Goal: Transaction & Acquisition: Purchase product/service

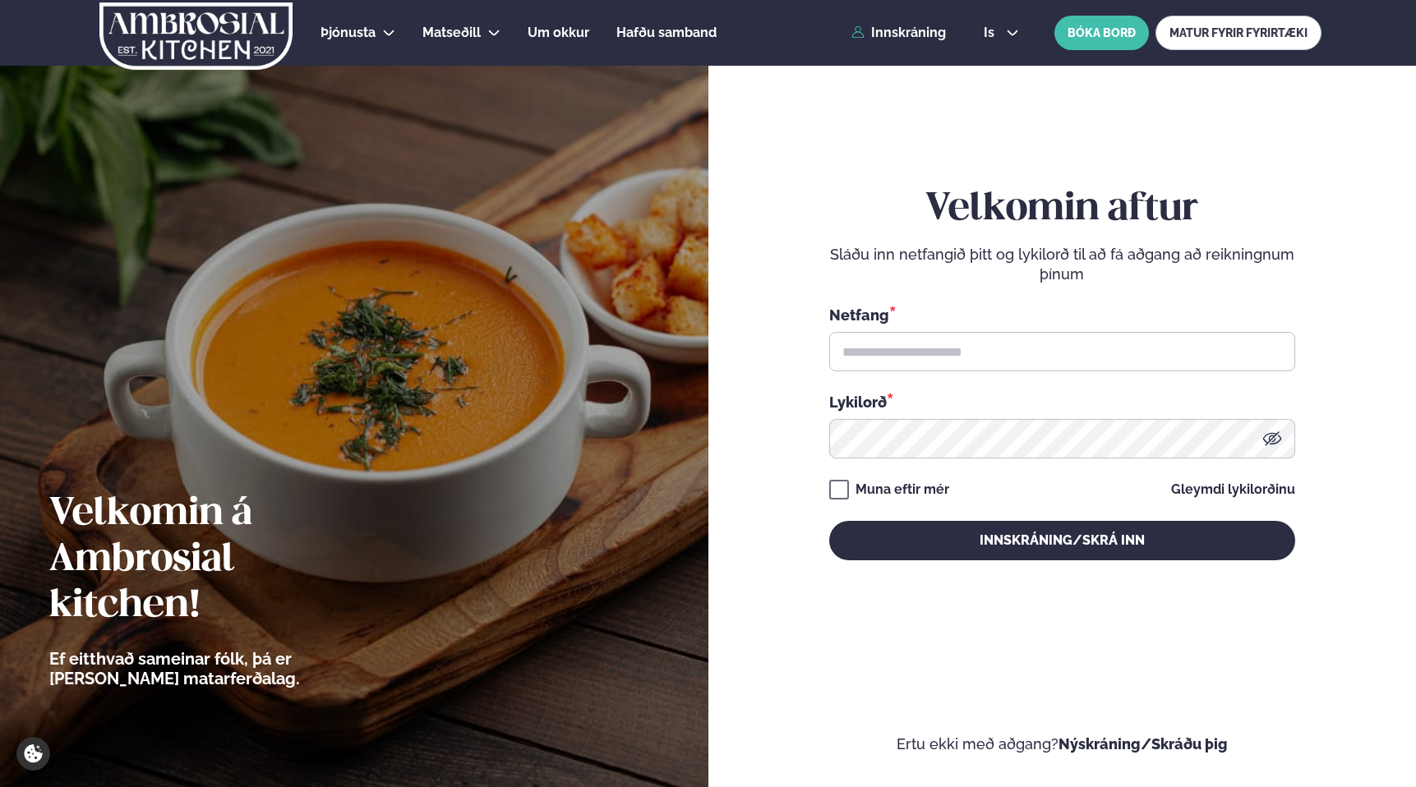
click at [993, 330] on div "Netfang *" at bounding box center [1062, 337] width 466 height 67
click at [992, 344] on input "text" at bounding box center [1062, 351] width 466 height 39
type input "**********"
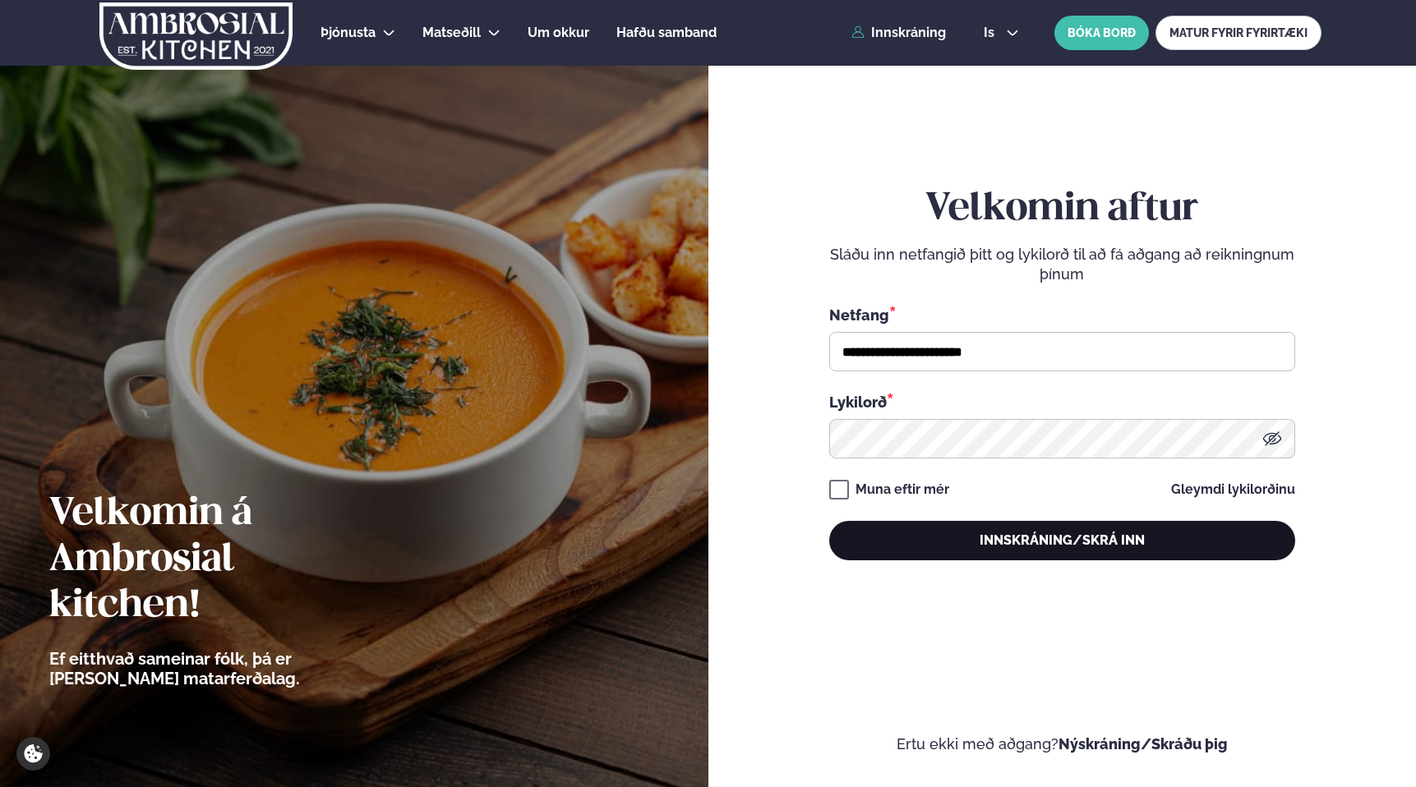
click at [989, 537] on button "Innskráning/Skrá inn" at bounding box center [1062, 540] width 466 height 39
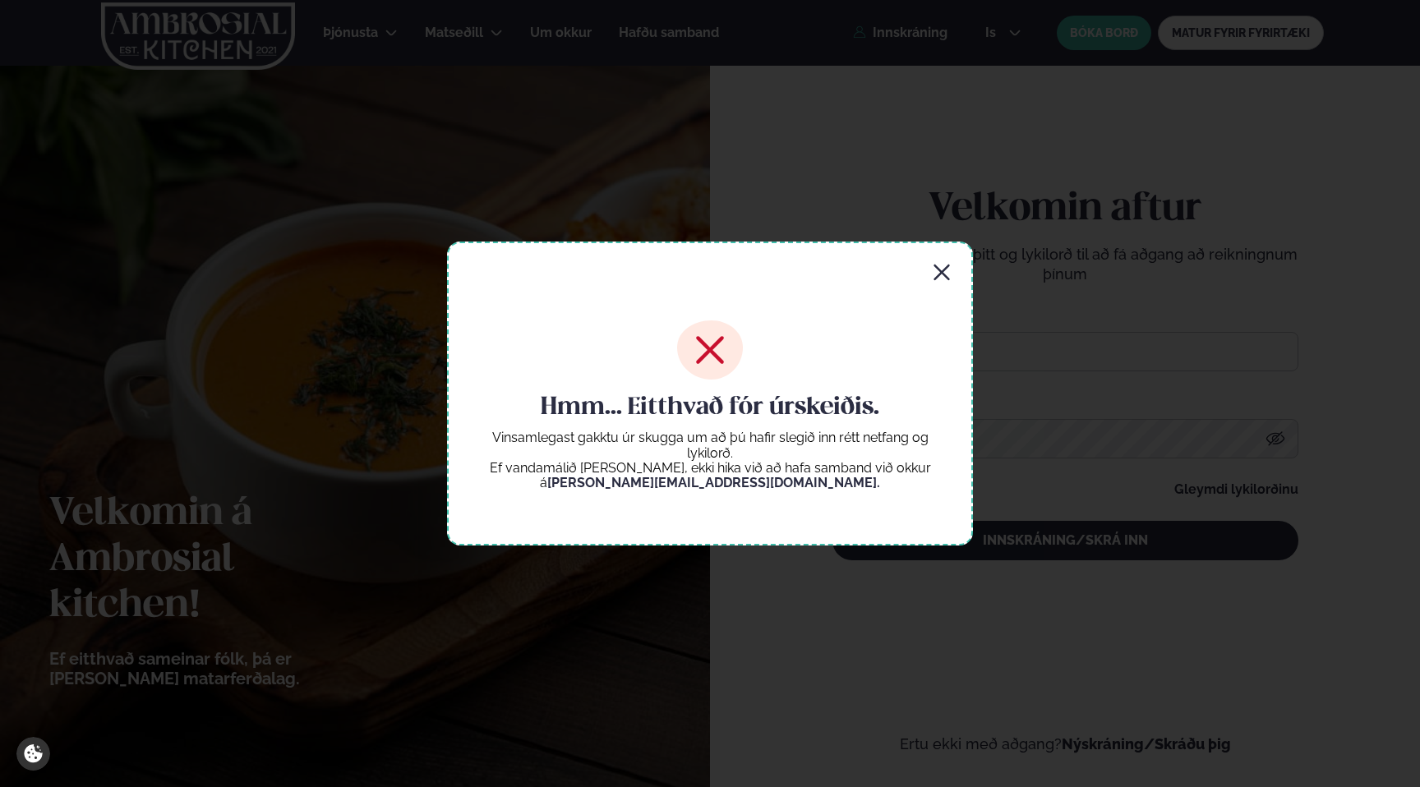
click at [947, 266] on icon "button" at bounding box center [942, 273] width 16 height 16
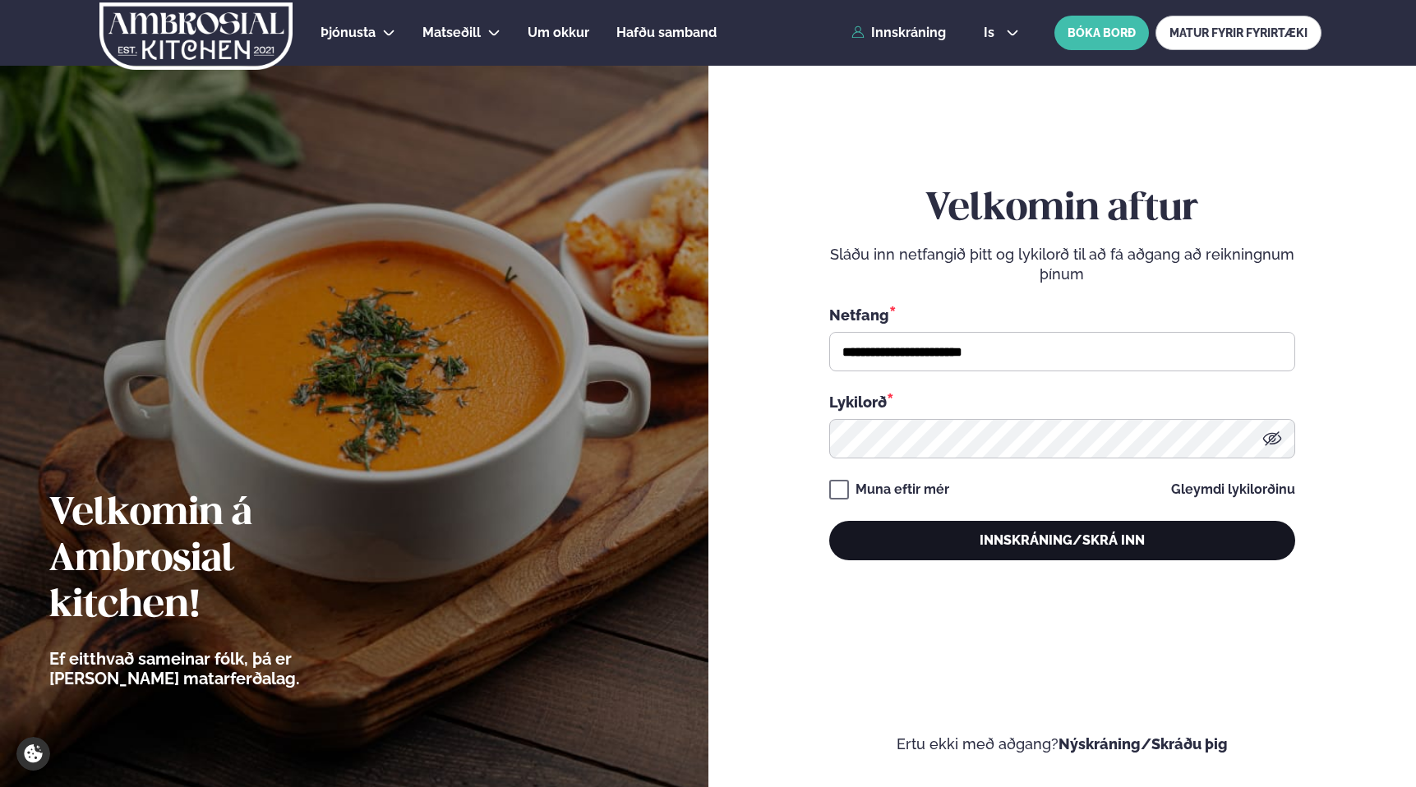
click at [949, 540] on button "Innskráning/Skrá inn" at bounding box center [1062, 540] width 466 height 39
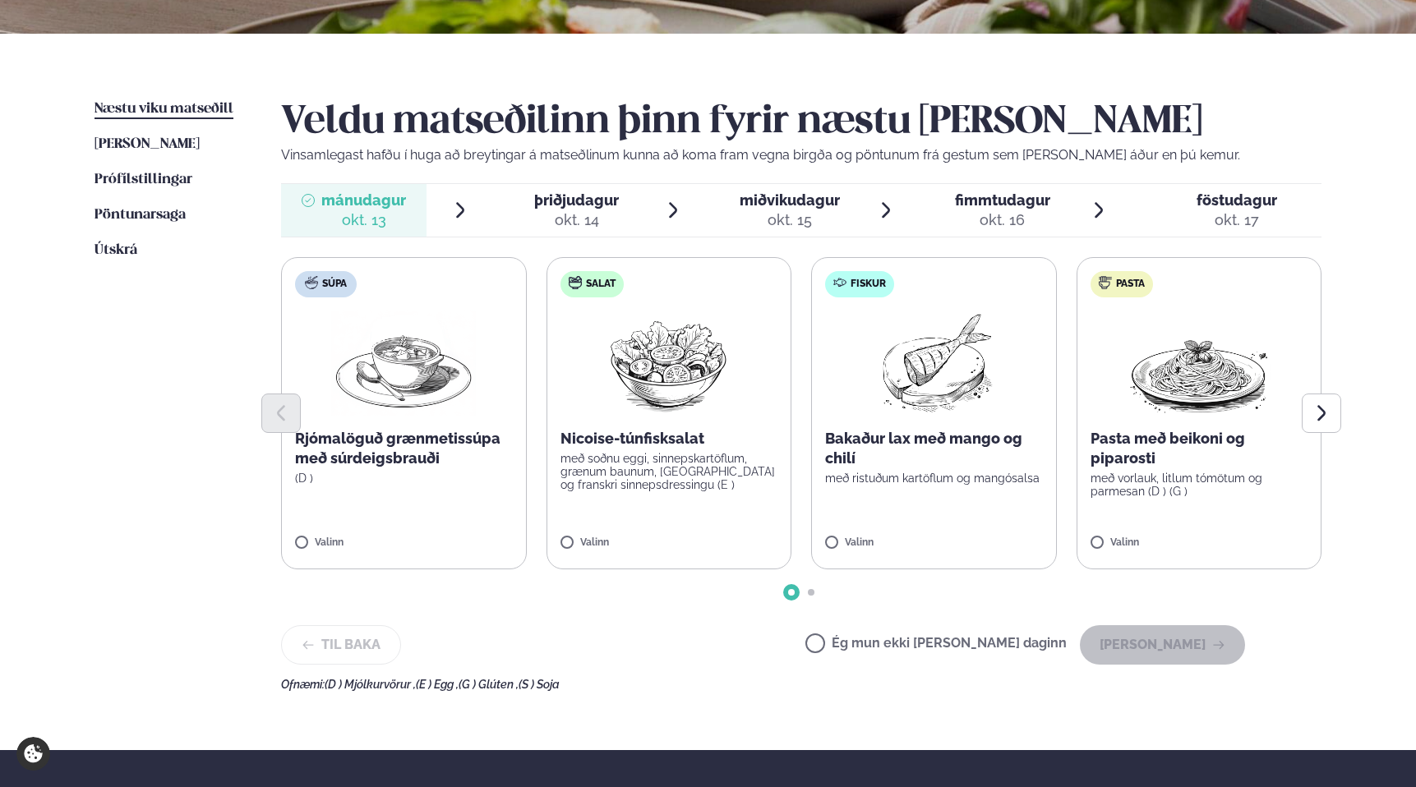
scroll to position [339, 0]
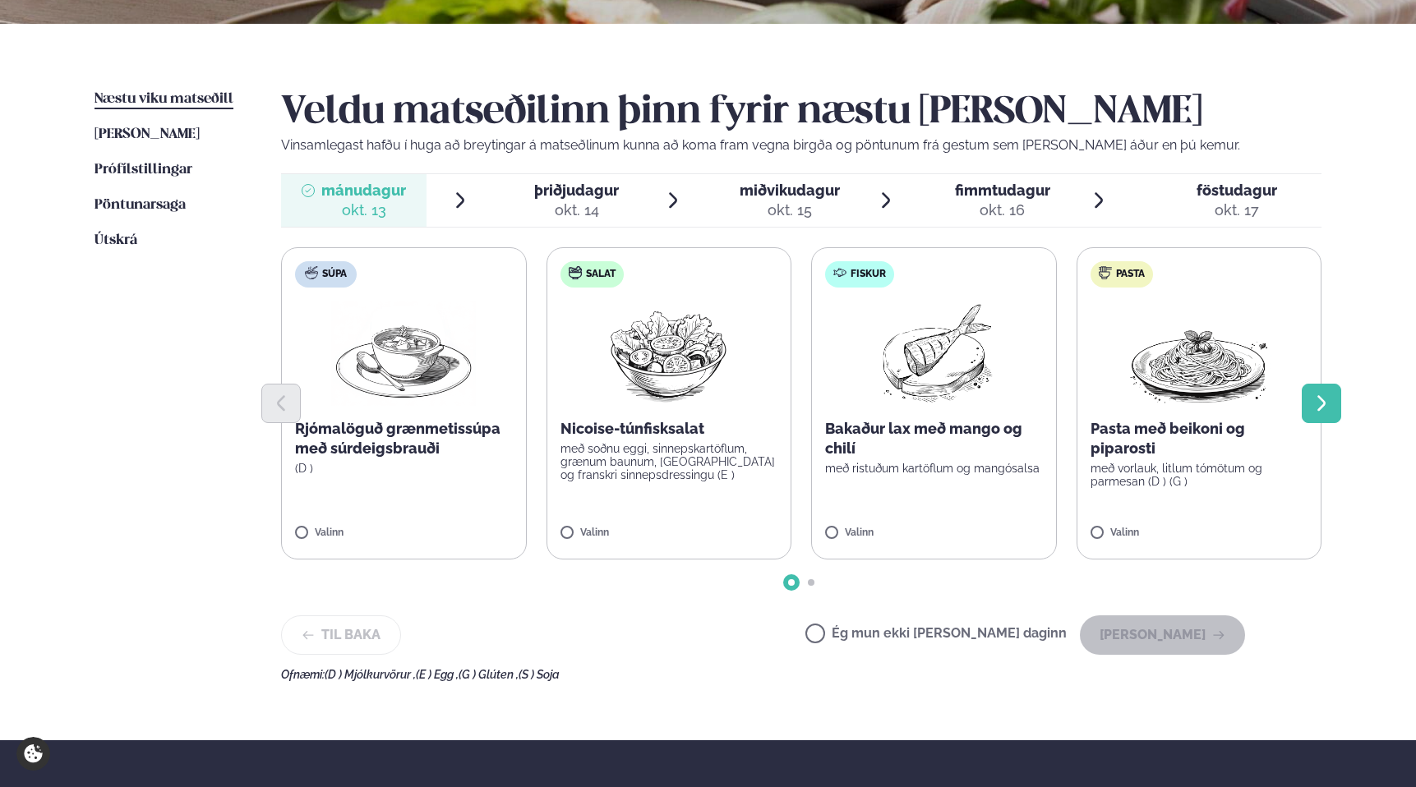
click at [1313, 413] on icon "Next slide" at bounding box center [1322, 404] width 20 height 20
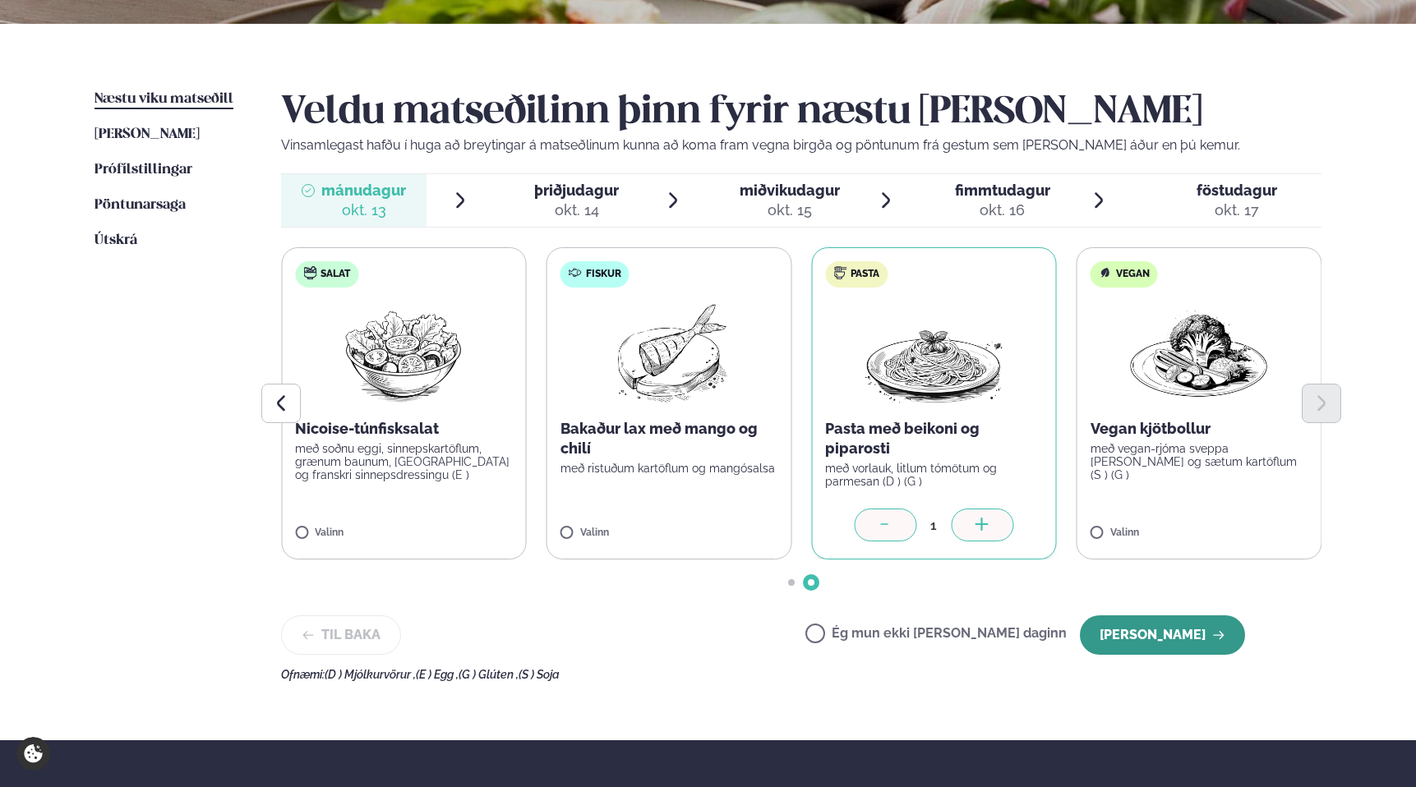
click at [1142, 641] on button "[PERSON_NAME]" at bounding box center [1162, 635] width 165 height 39
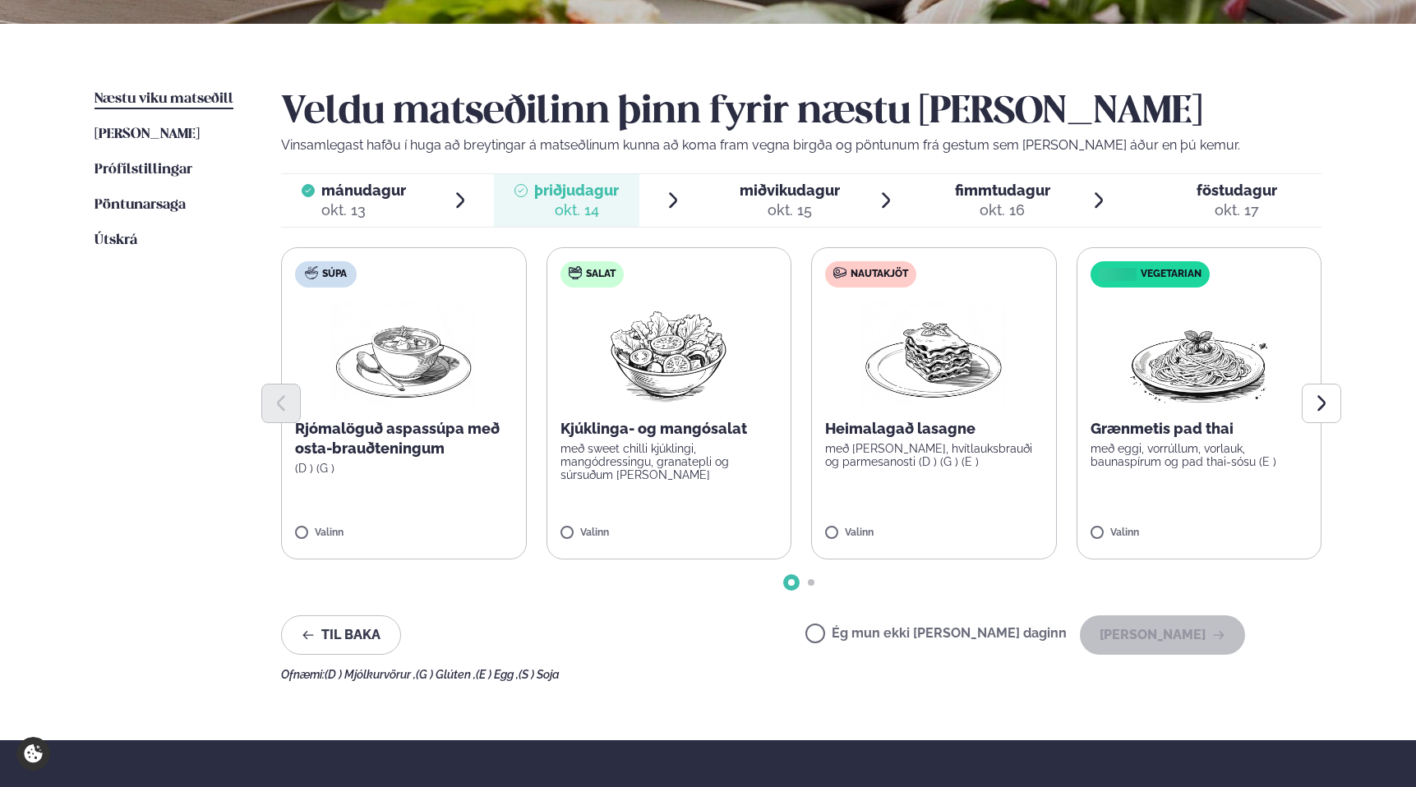
click at [896, 512] on label "Nautakjöt Heimalagað lasagne með basil pesto, hvítlauksbrauði og parmesanosti (…" at bounding box center [934, 403] width 246 height 312
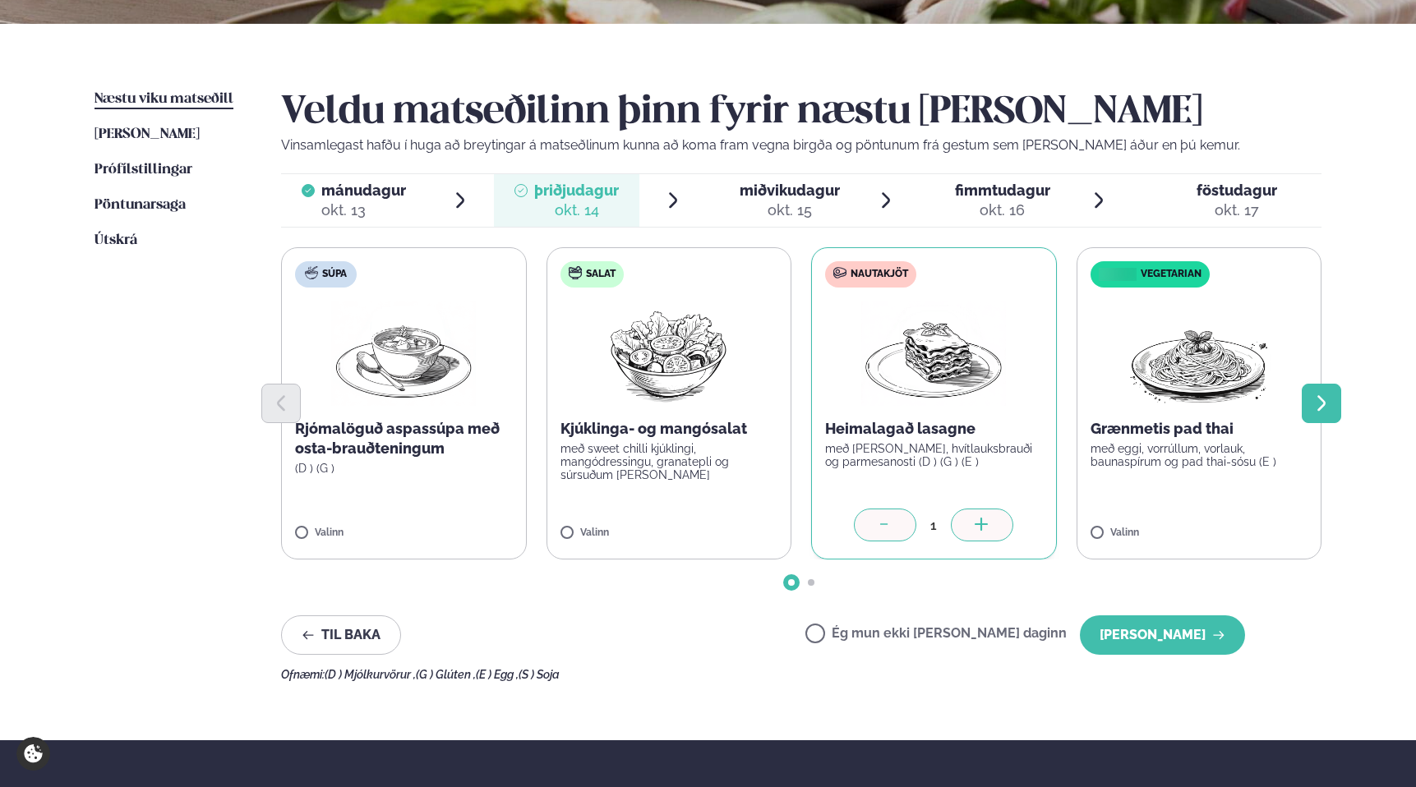
click at [1326, 397] on icon "Next slide" at bounding box center [1322, 404] width 20 height 20
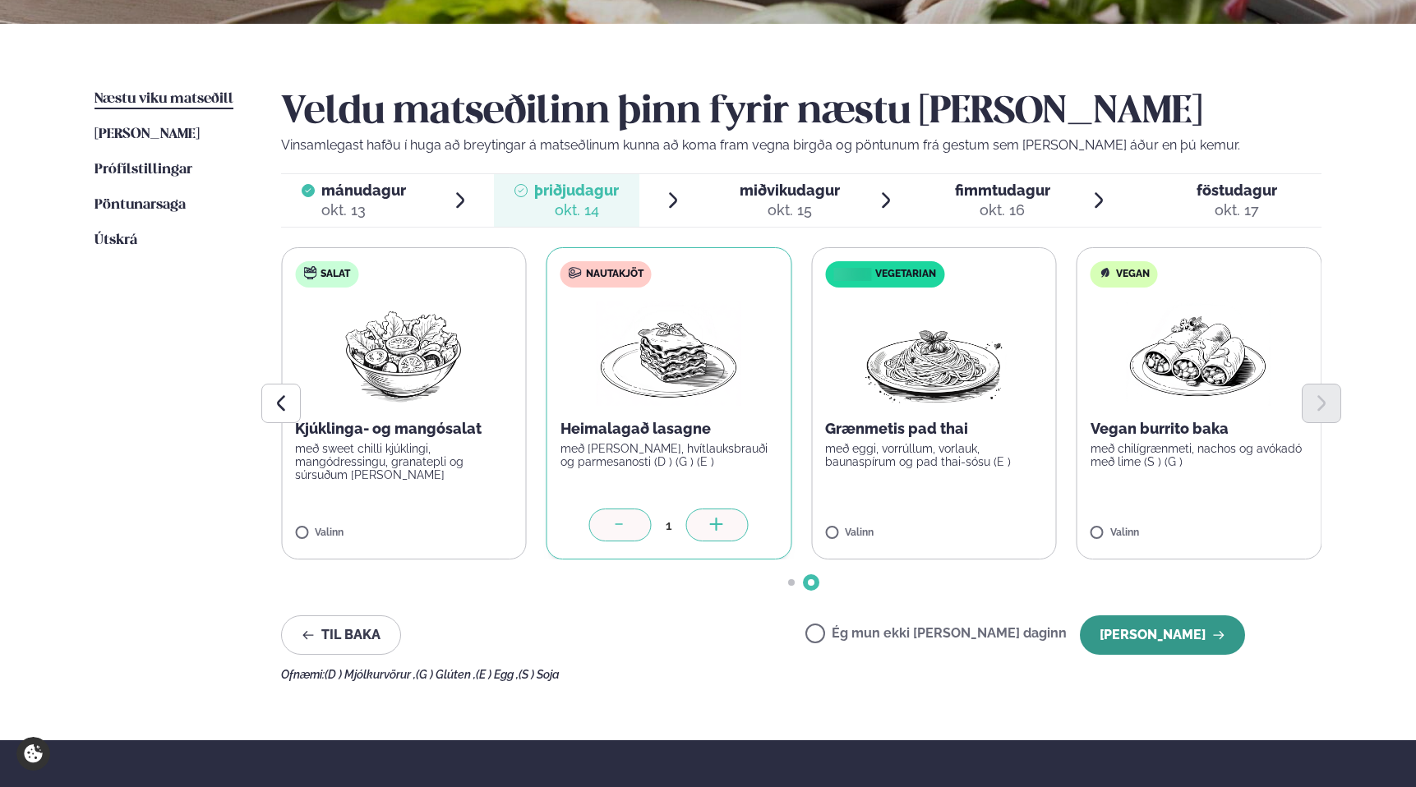
click at [1179, 632] on button "[PERSON_NAME]" at bounding box center [1162, 635] width 165 height 39
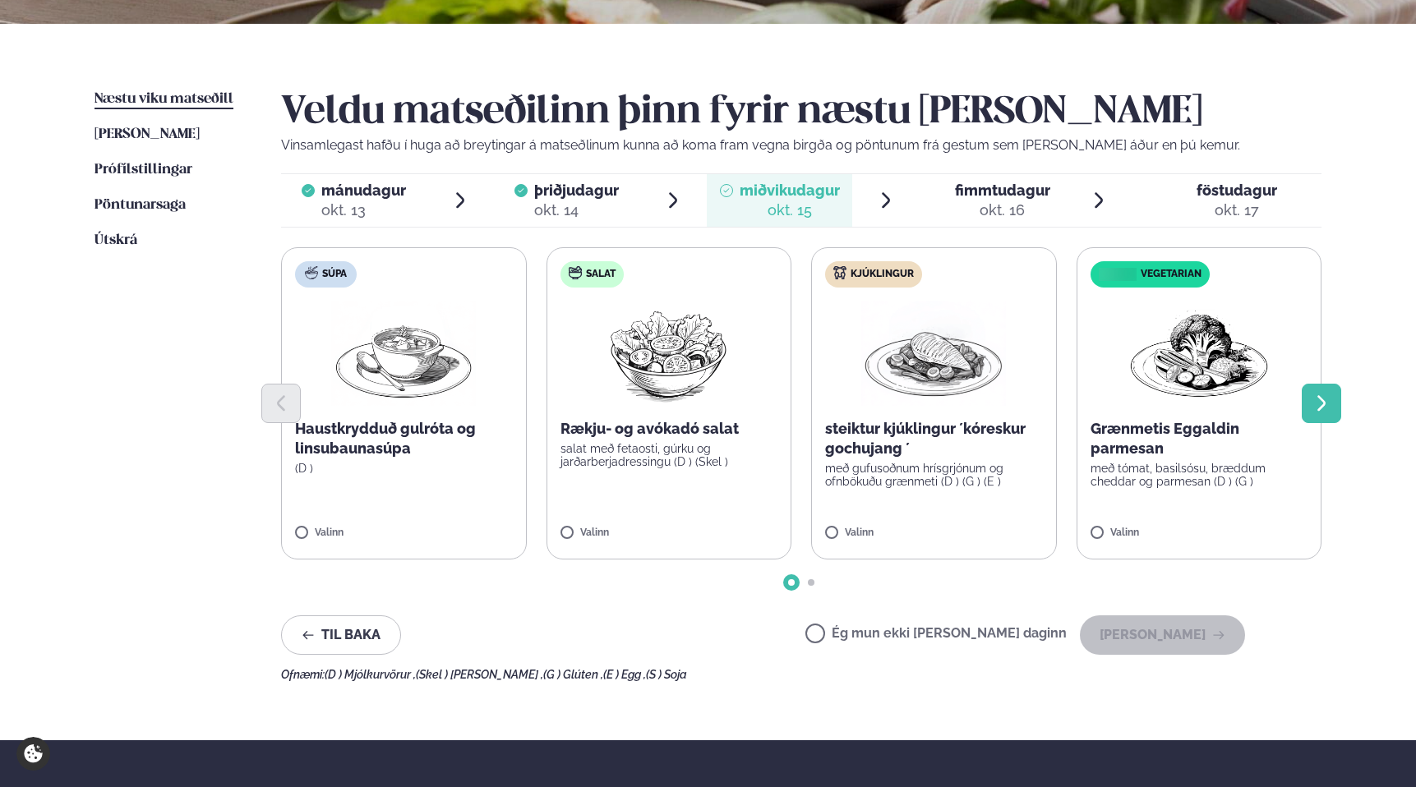
click at [1312, 402] on icon "Next slide" at bounding box center [1322, 404] width 20 height 20
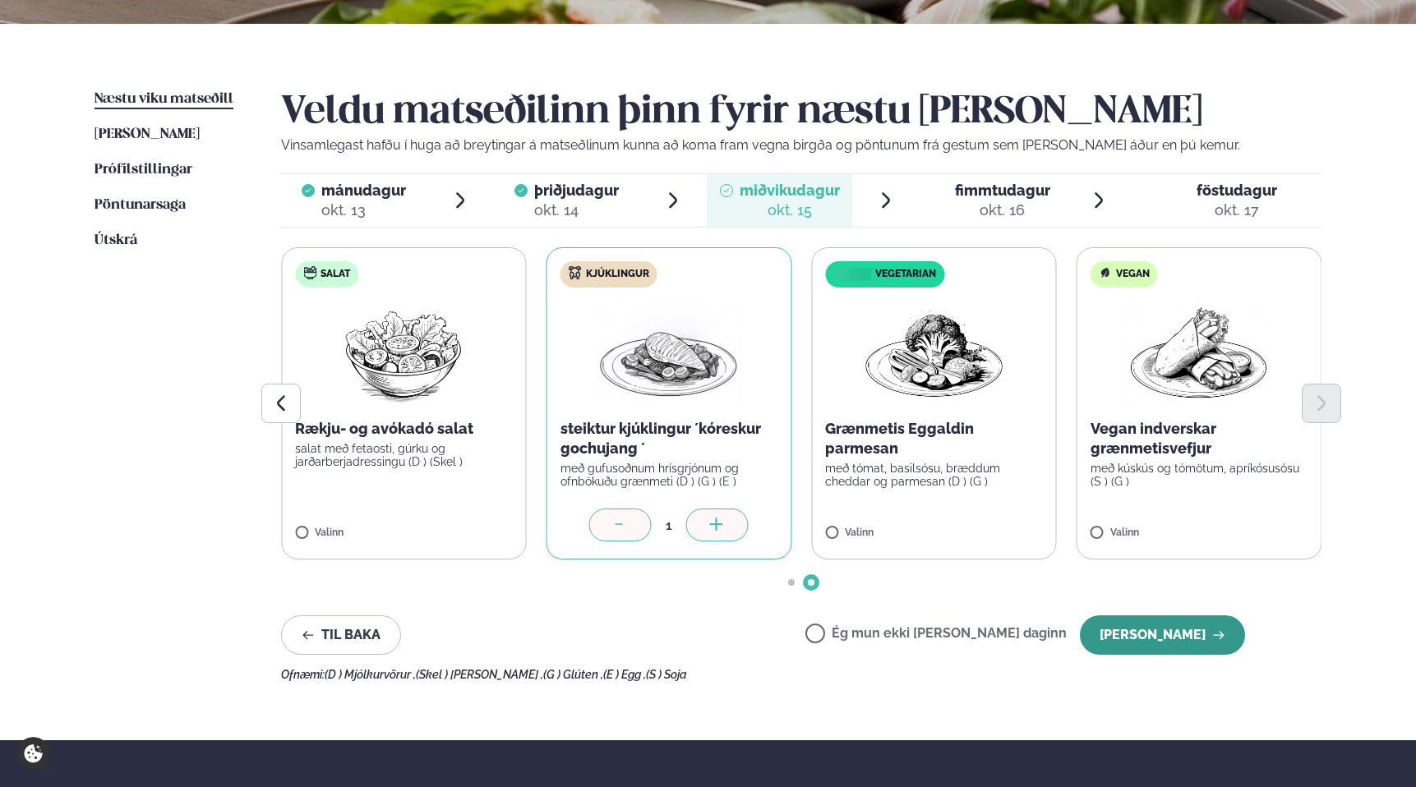
click at [1219, 639] on icon "button" at bounding box center [1218, 635] width 13 height 13
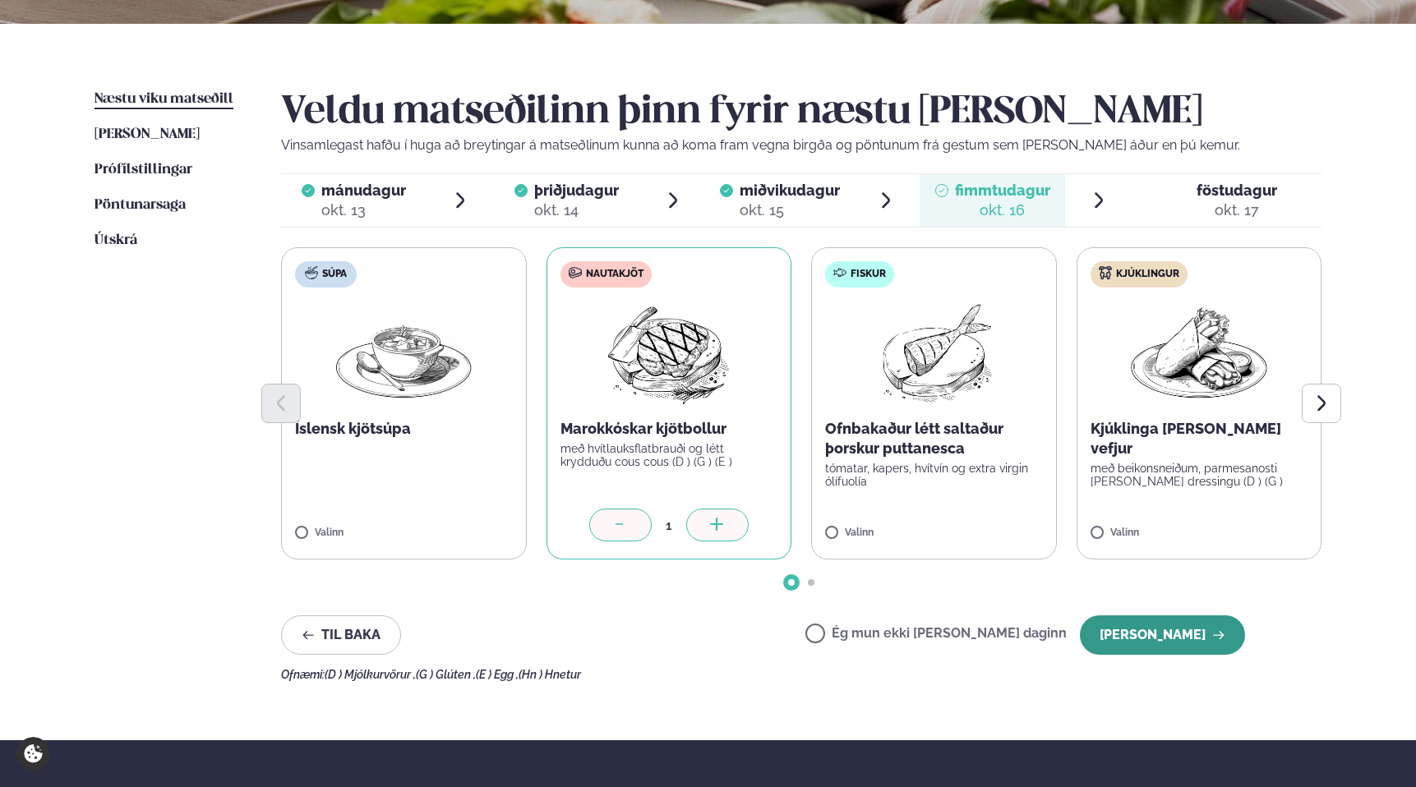
click at [1175, 631] on button "[PERSON_NAME]" at bounding box center [1162, 635] width 165 height 39
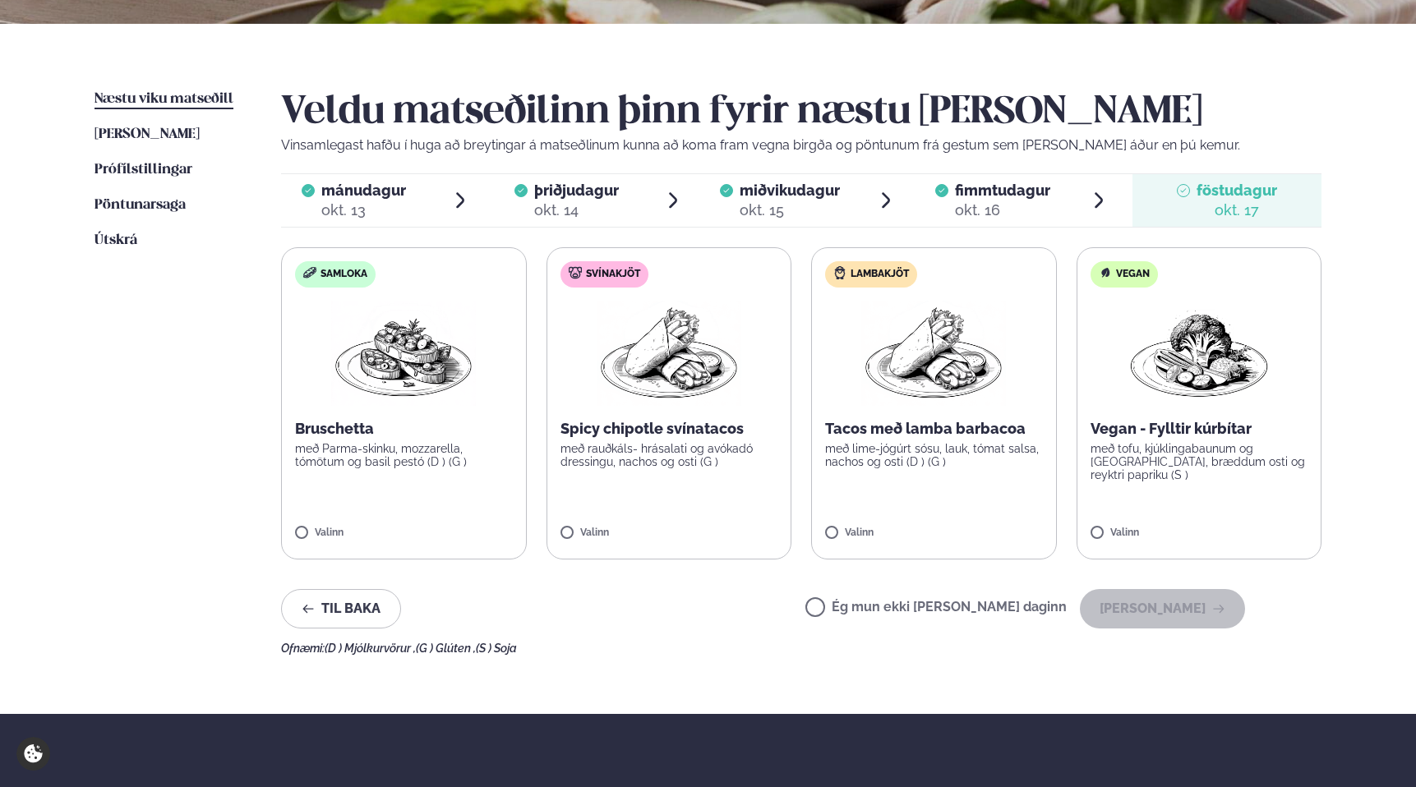
click at [903, 511] on label "Lambakjöt Tacos með lamba barbacoa með lime-jógúrt sósu, lauk, tómat salsa, nac…" at bounding box center [934, 403] width 246 height 312
click at [1154, 612] on button "[PERSON_NAME]" at bounding box center [1162, 608] width 165 height 39
